Goal: Check status: Check status

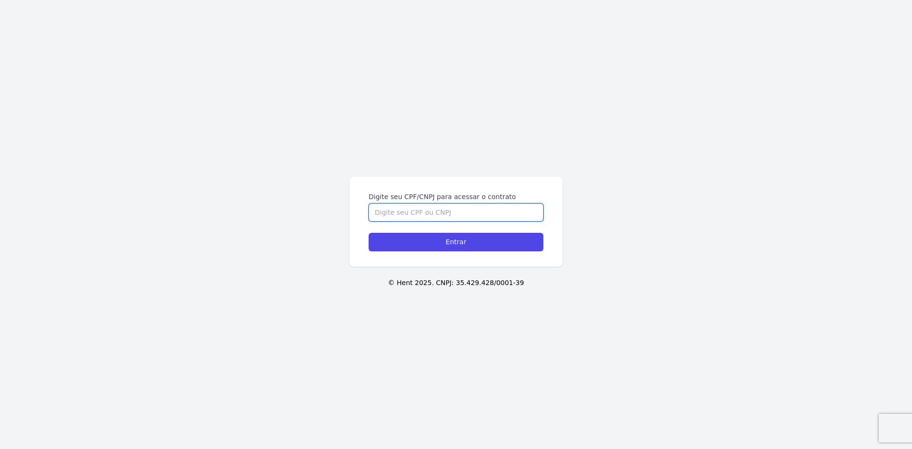
click at [448, 210] on input "Digite seu CPF/CNPJ para acessar o contrato" at bounding box center [456, 212] width 175 height 18
type input "45802447885"
click at [369, 233] on input "Entrar" at bounding box center [456, 242] width 175 height 19
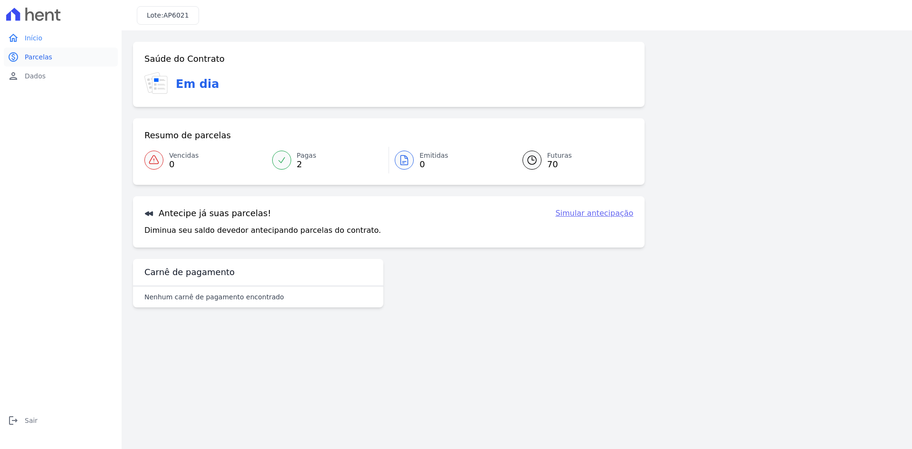
click at [46, 60] on span "Parcelas" at bounding box center [39, 57] width 28 height 10
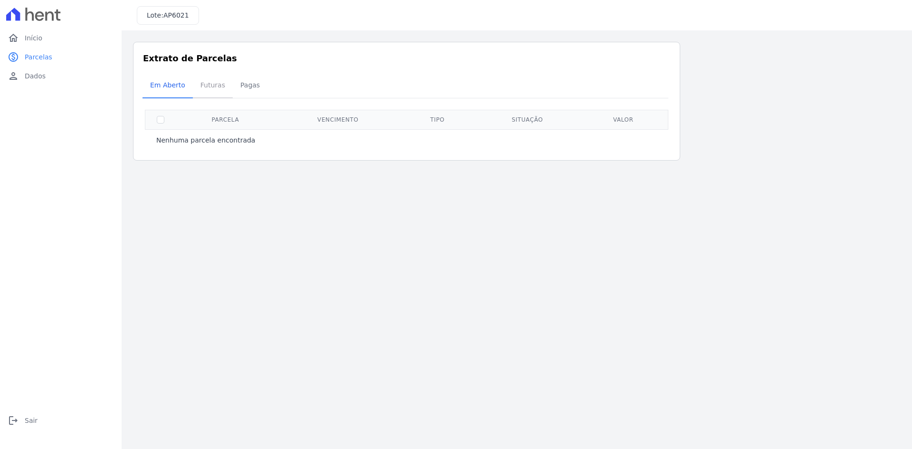
click at [212, 90] on span "Futuras" at bounding box center [213, 85] width 36 height 19
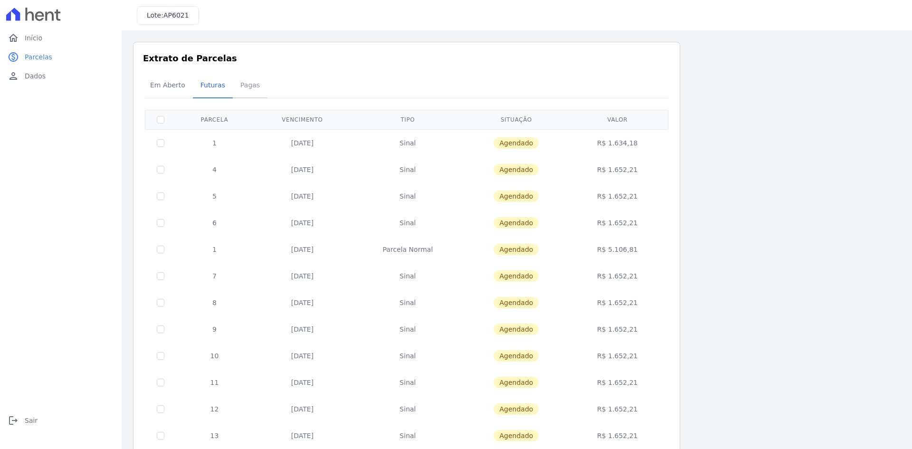
click at [240, 83] on span "Pagas" at bounding box center [250, 85] width 31 height 19
